Goal: Information Seeking & Learning: Learn about a topic

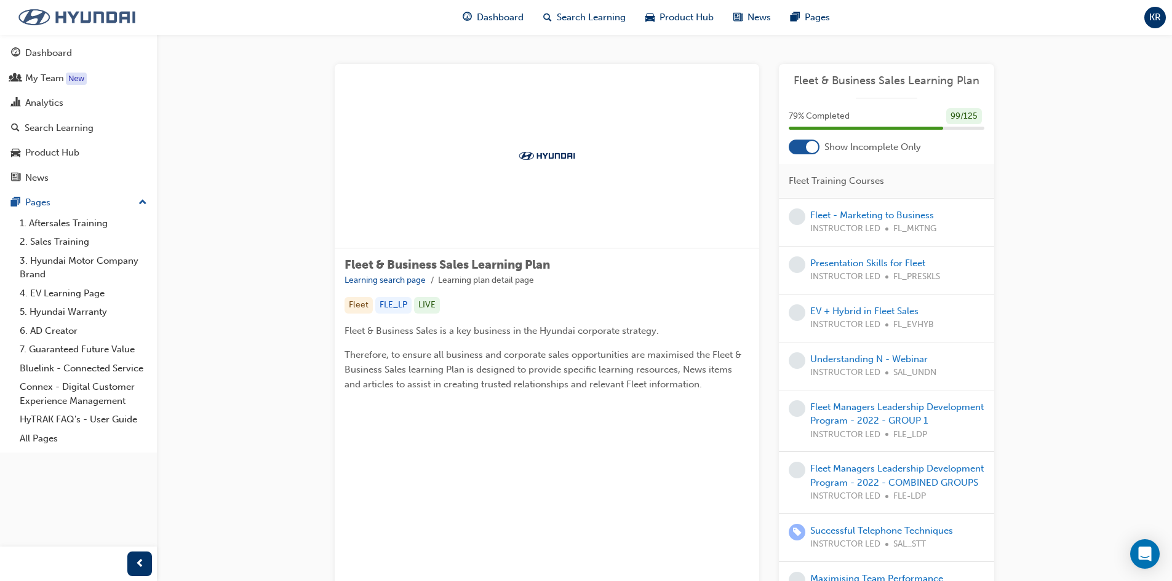
click at [47, 18] on img at bounding box center [76, 17] width 141 height 26
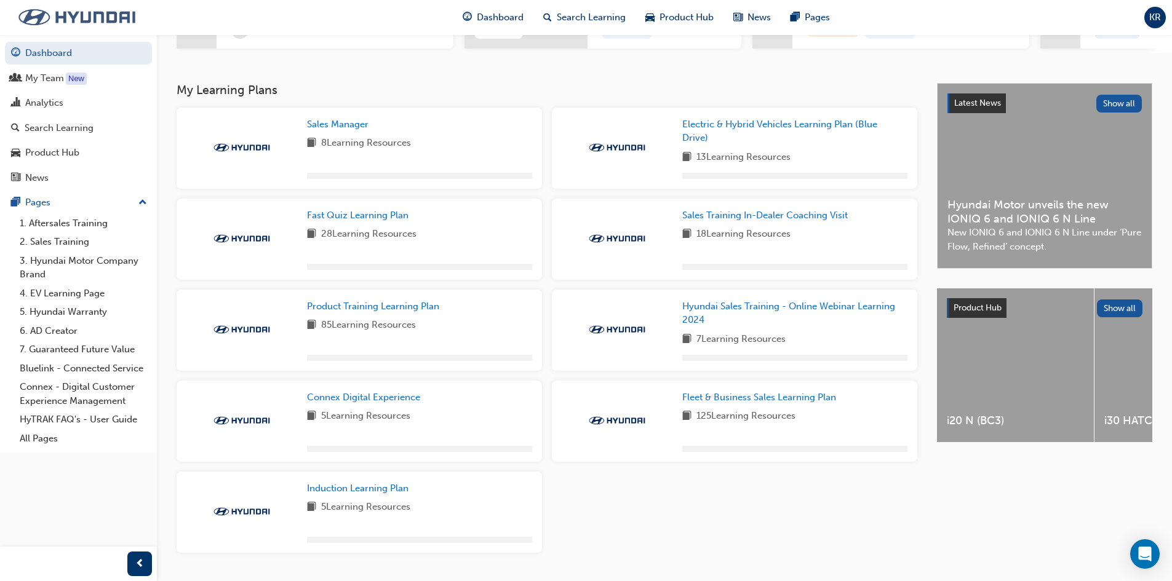
scroll to position [267, 0]
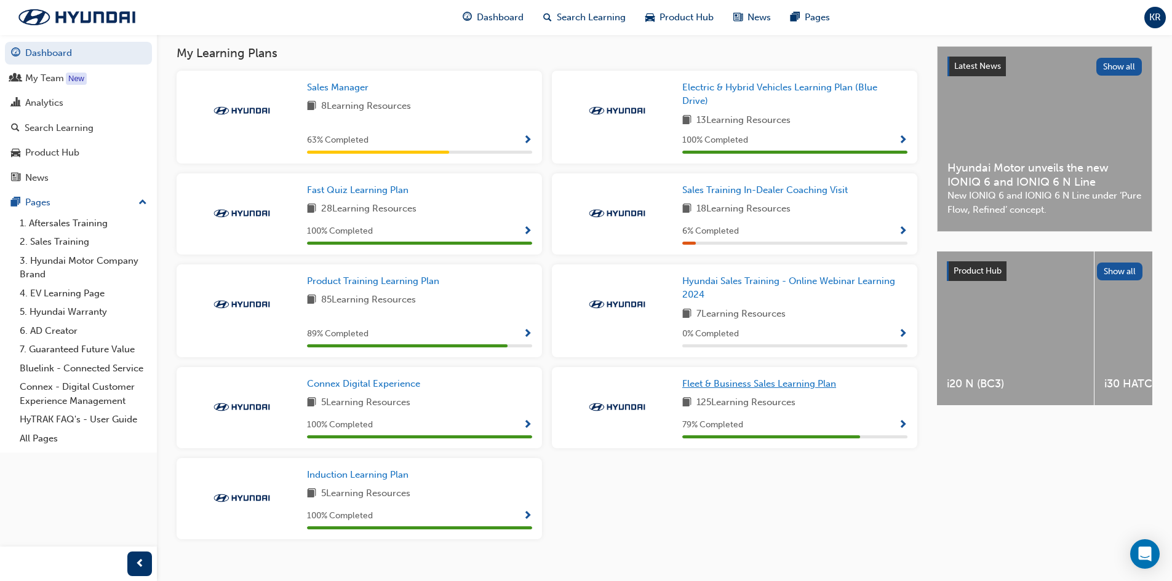
click at [814, 389] on span "Fleet & Business Sales Learning Plan" at bounding box center [759, 383] width 154 height 11
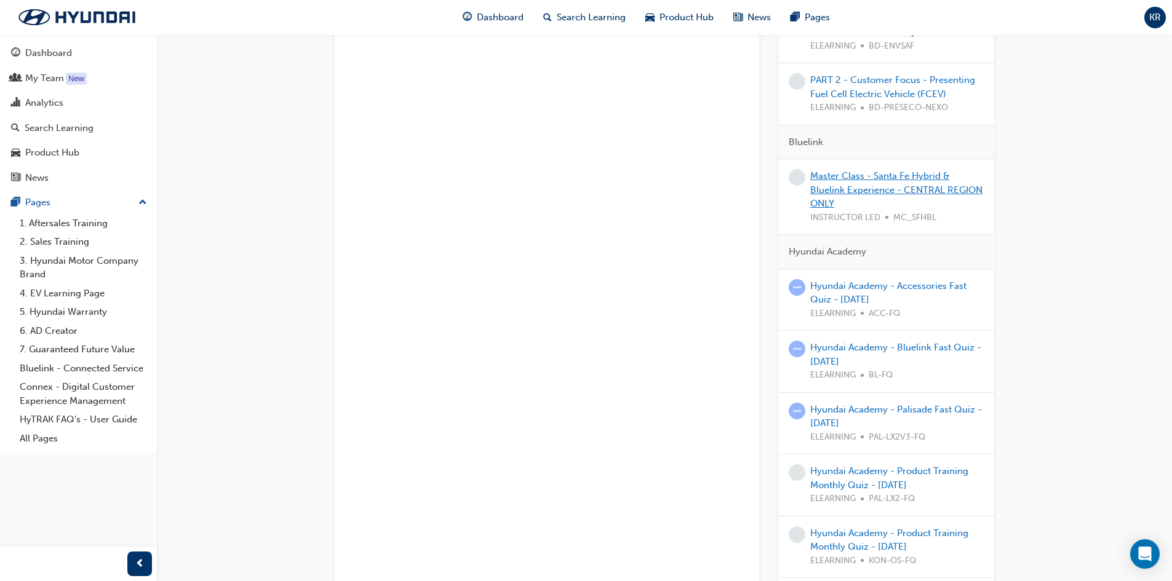
scroll to position [965, 0]
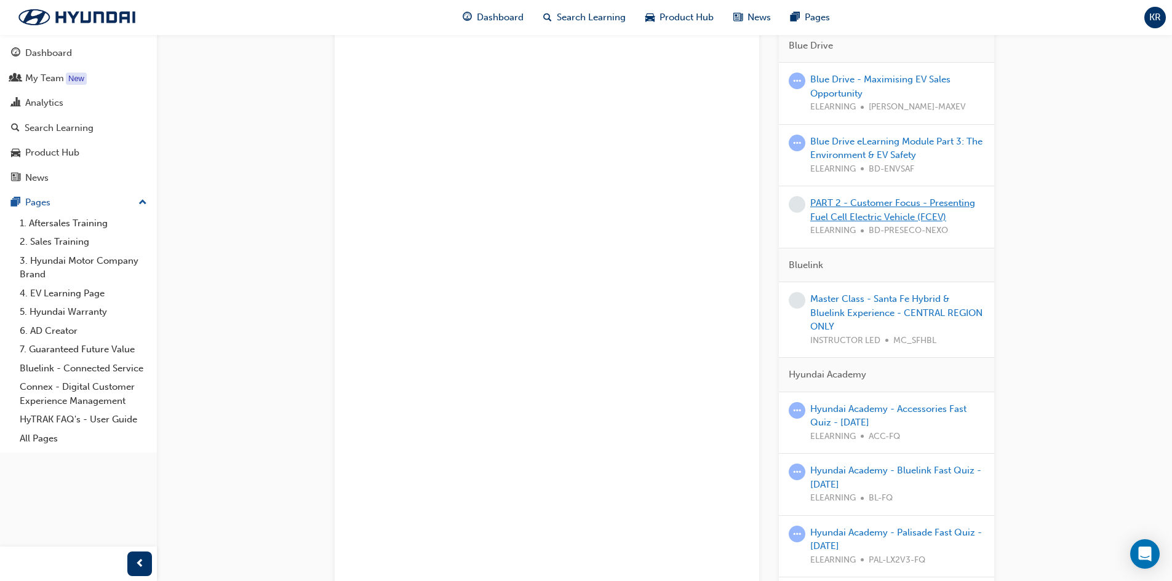
click at [929, 197] on link "PART 2 - Customer Focus - Presenting Fuel Cell Electric Vehicle (FCEV)" at bounding box center [892, 209] width 165 height 25
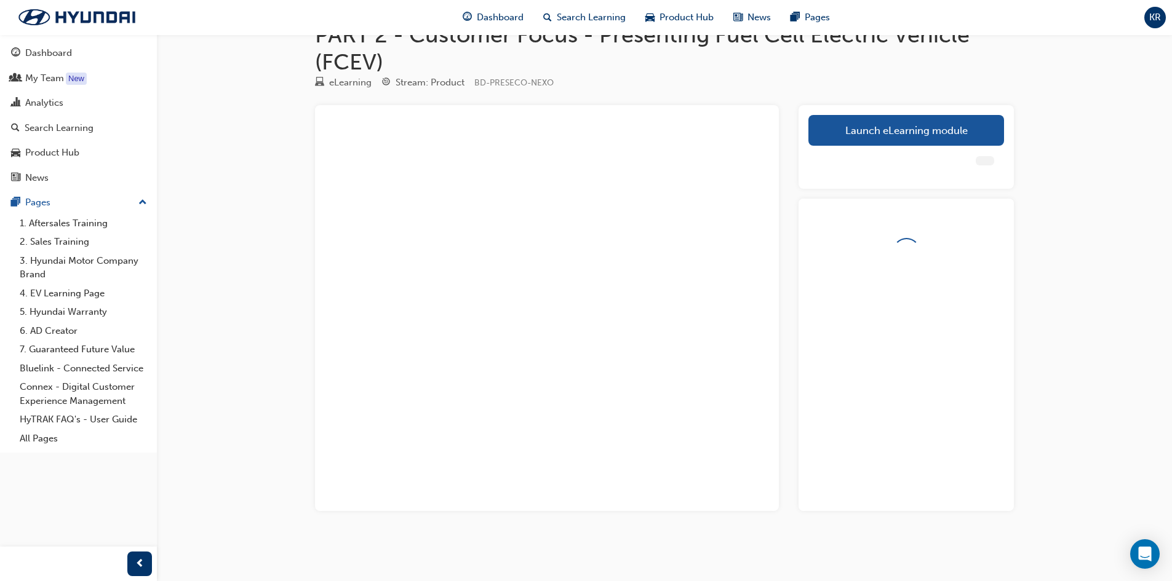
scroll to position [51, 0]
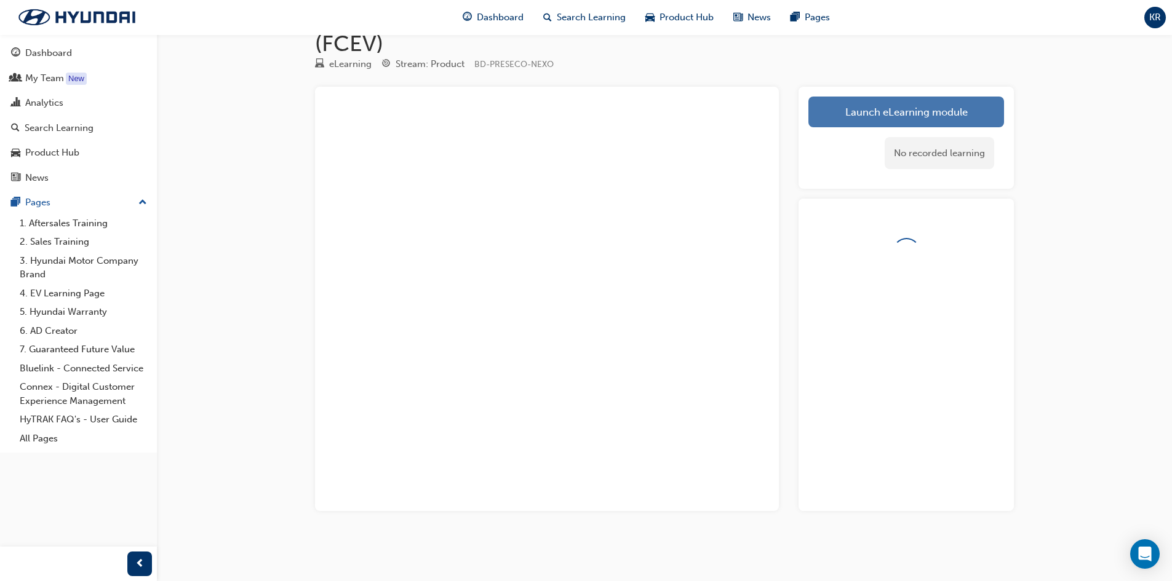
click at [900, 109] on link "Launch eLearning module" at bounding box center [906, 112] width 196 height 31
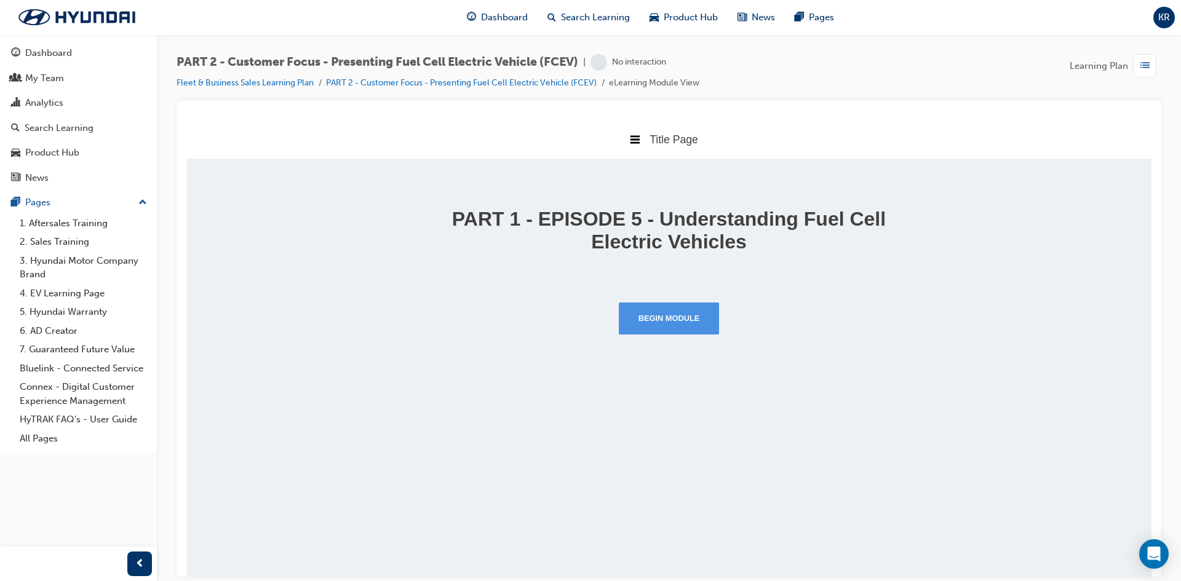
click at [675, 317] on button "Begin Module" at bounding box center [669, 318] width 101 height 32
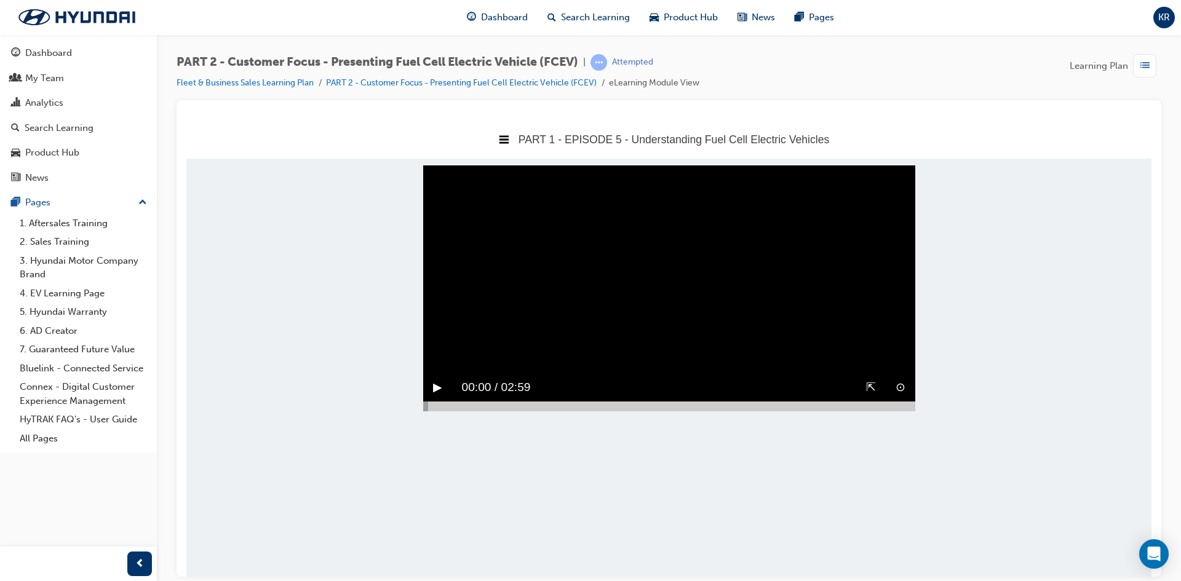
click at [440, 397] on button "▶︎" at bounding box center [437, 387] width 9 height 19
click at [1034, 208] on body "PART 1 - EPISODE 5 - Understanding Fuel Cell Electric Vehicles Title Page PART …" at bounding box center [668, 347] width 965 height 457
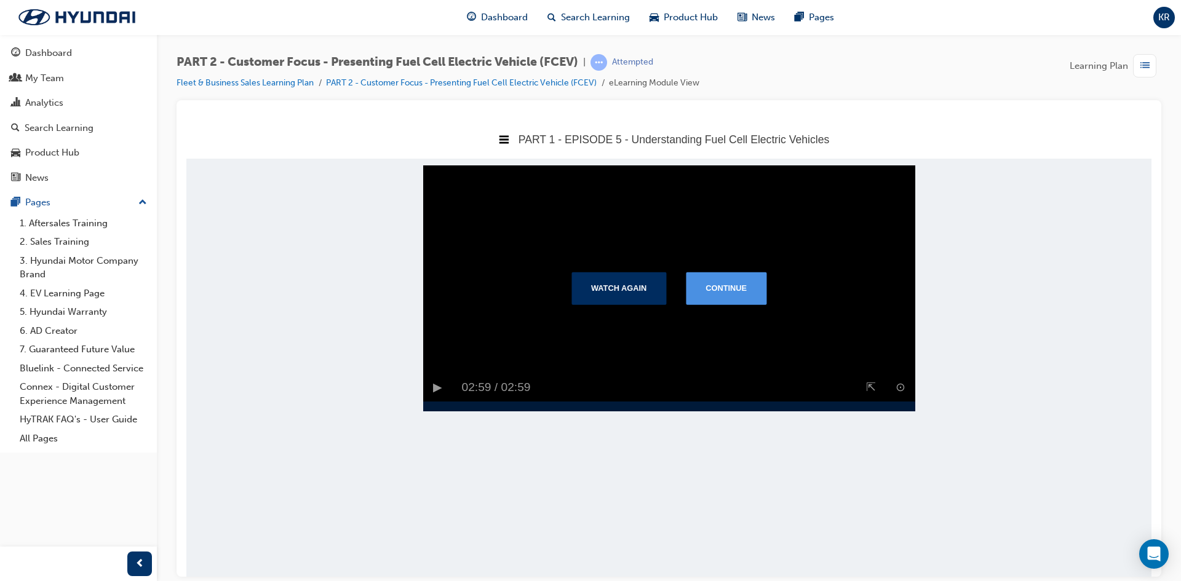
click at [725, 288] on button "Continue" at bounding box center [726, 288] width 81 height 32
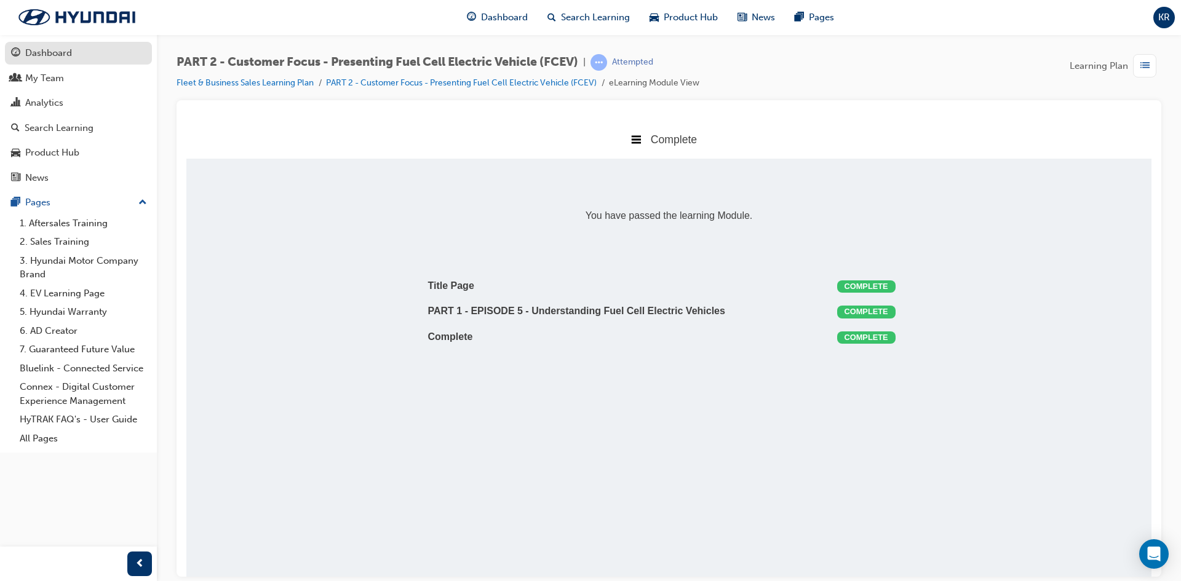
click at [46, 62] on link "Dashboard" at bounding box center [78, 53] width 147 height 23
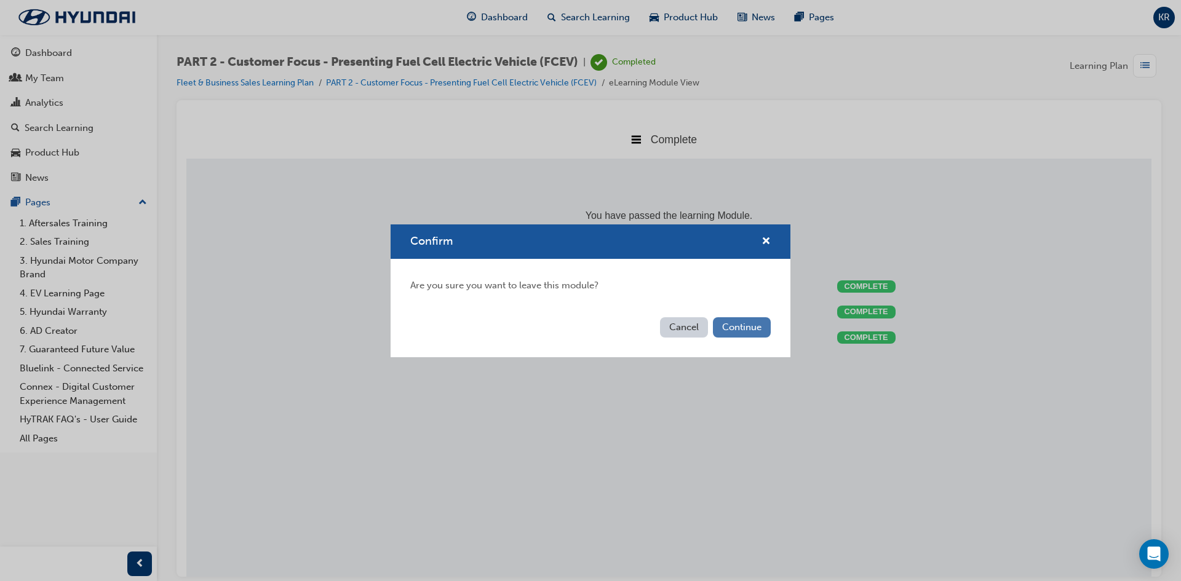
click at [751, 323] on button "Continue" at bounding box center [742, 327] width 58 height 20
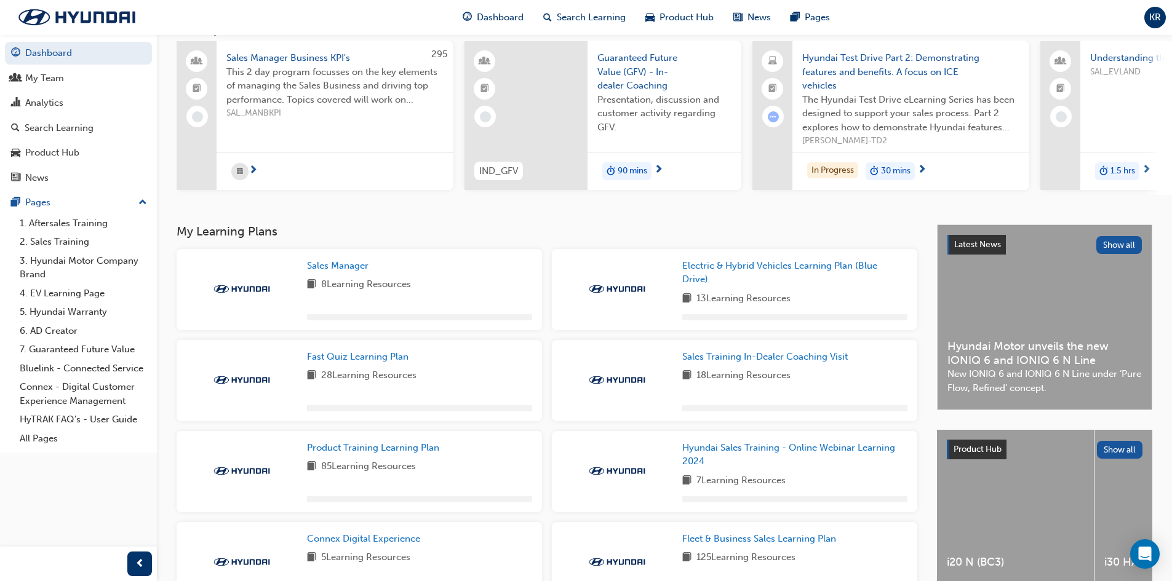
scroll to position [185, 0]
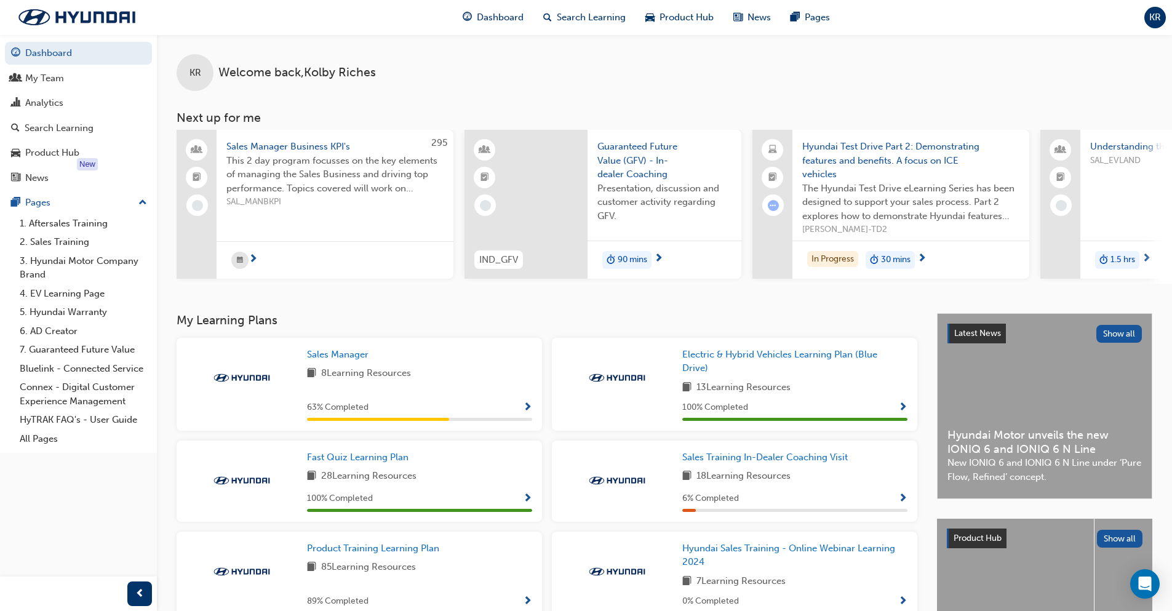
scroll to position [237, 0]
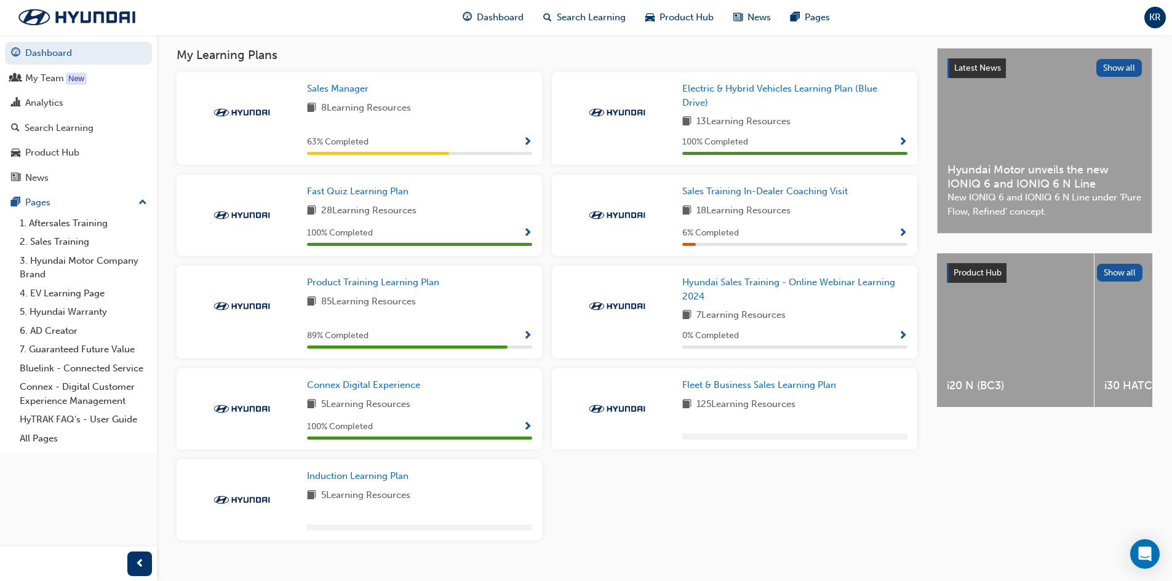
scroll to position [229, 0]
